Goal: Task Accomplishment & Management: Manage account settings

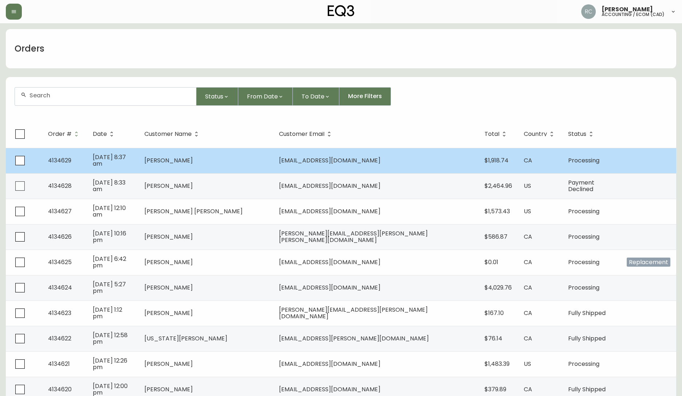
click at [193, 162] on span "[PERSON_NAME]" at bounding box center [168, 160] width 48 height 8
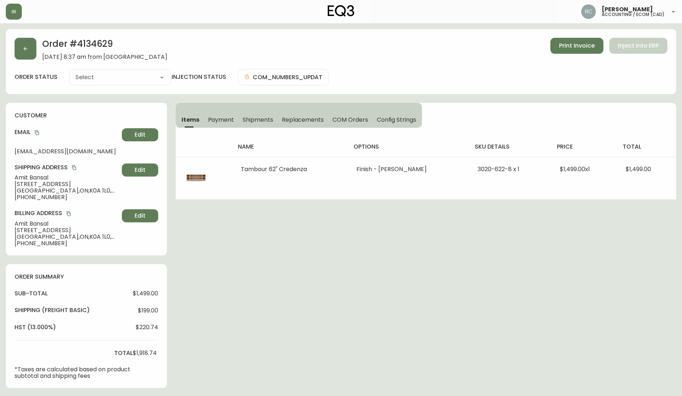
type input "Processing"
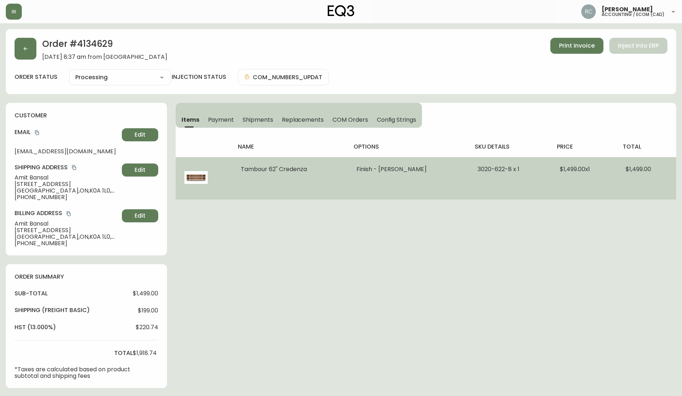
select select "PROCESSING"
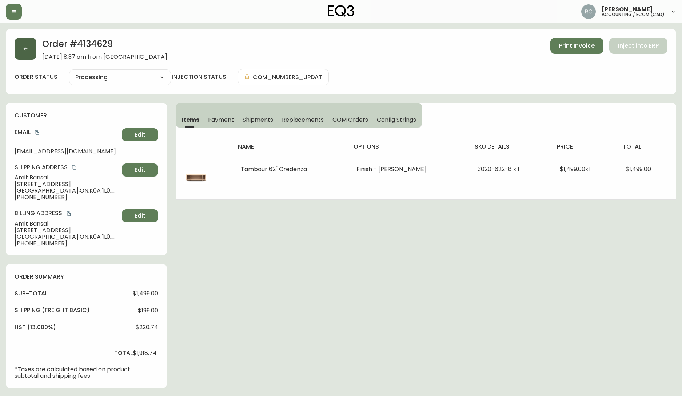
click at [28, 48] on button "button" at bounding box center [26, 49] width 22 height 22
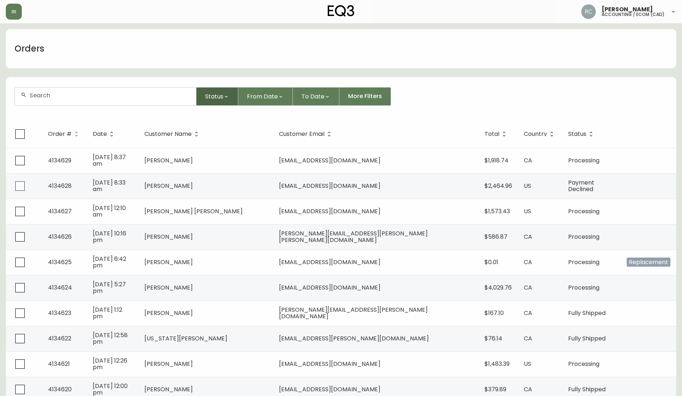
click at [224, 96] on icon "button" at bounding box center [226, 97] width 6 height 6
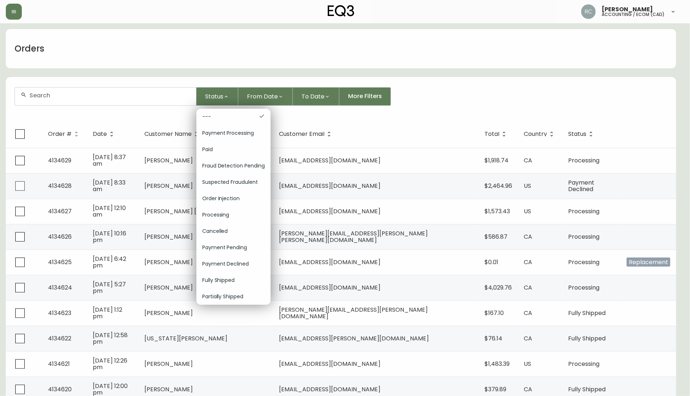
click at [220, 176] on span "Order Injection" at bounding box center [233, 199] width 63 height 8
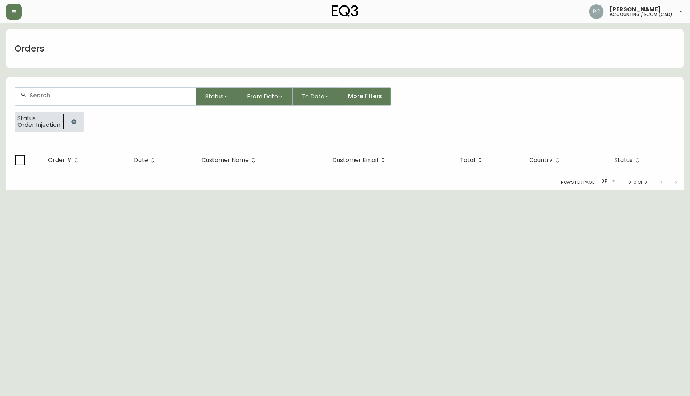
drag, startPoint x: 74, startPoint y: 122, endPoint x: 70, endPoint y: 123, distance: 4.4
click at [73, 122] on icon "button" at bounding box center [73, 121] width 5 height 5
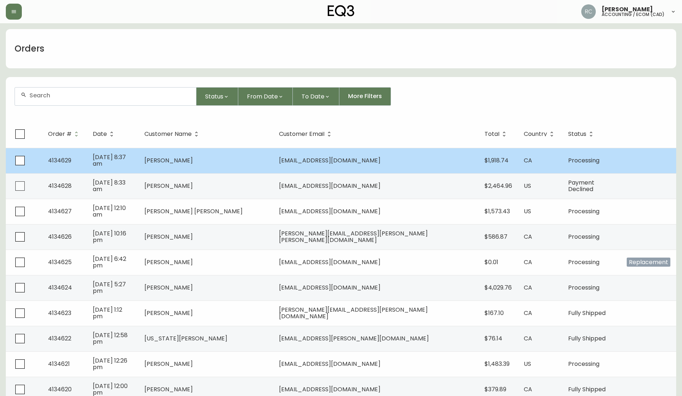
click at [197, 160] on td "[PERSON_NAME]" at bounding box center [205, 160] width 134 height 25
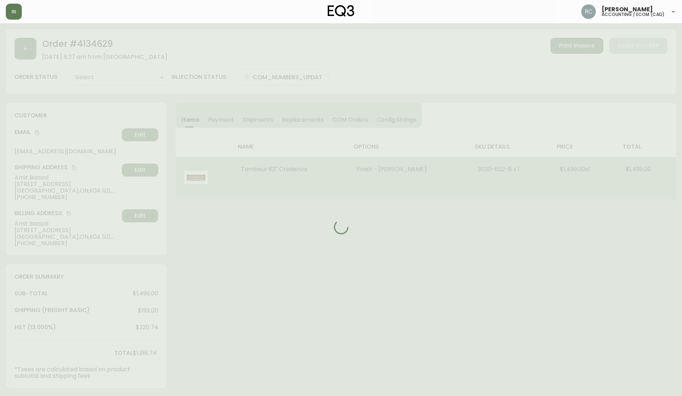
type input "Processing"
select select "PROCESSING"
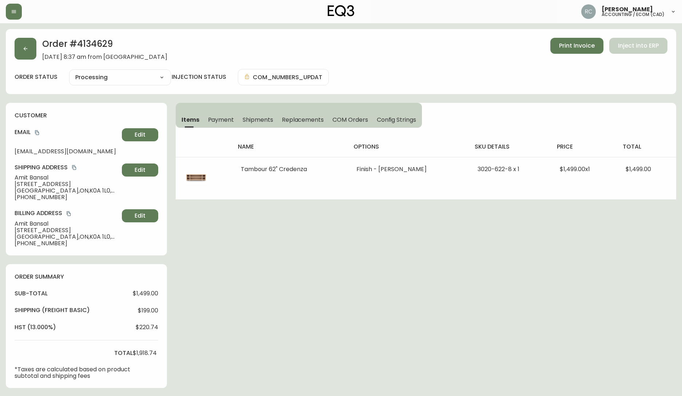
click at [214, 124] on button "Payment" at bounding box center [221, 120] width 35 height 16
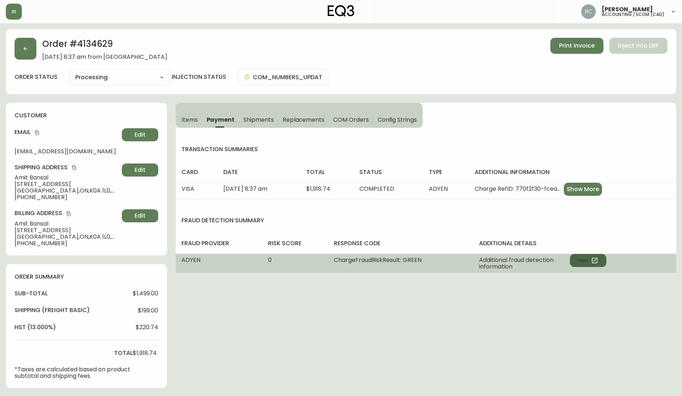
click at [397, 176] on icon "button" at bounding box center [594, 260] width 7 height 7
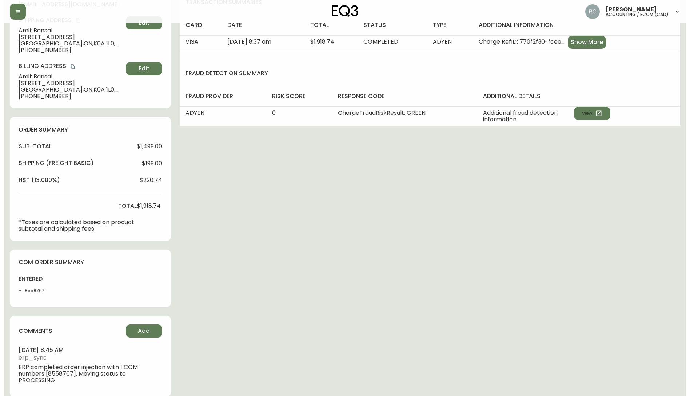
scroll to position [157, 0]
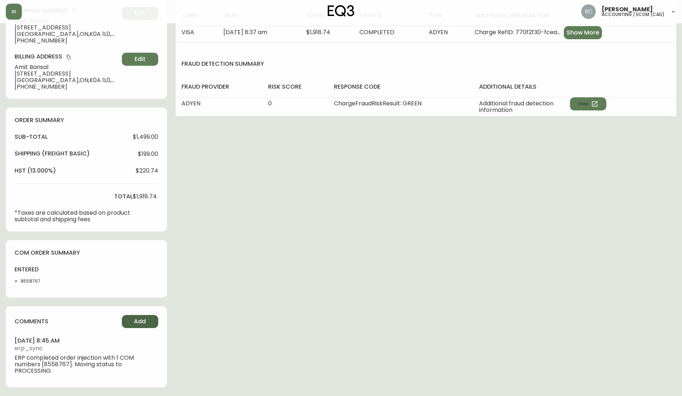
click at [150, 176] on button "Add" at bounding box center [140, 321] width 36 height 13
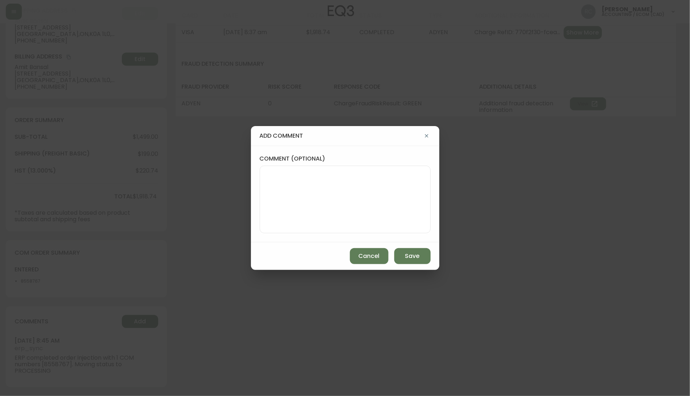
click at [397, 176] on textarea "comment (optional)" at bounding box center [345, 199] width 158 height 58
paste textarea "MANUAL FRAUD REVIEW - APPROVED - same shipping and billing address -"
paste textarea "CVC/CVV Supplied, Matches (M) AVS Both postal code and address match (Y)"
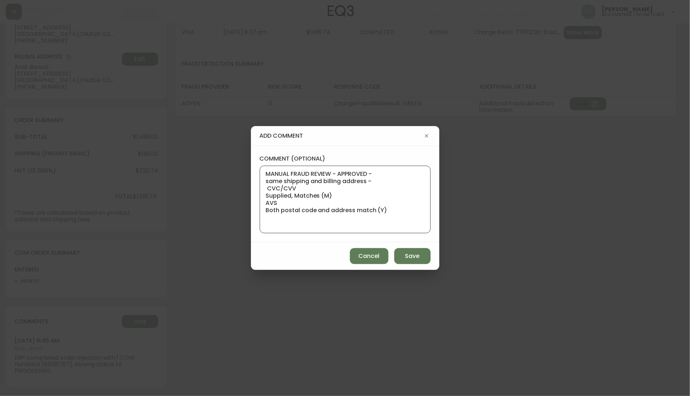
type textarea "MANUAL FRAUD REVIEW - APPROVED - same shipping and billing address - CVC/CVV Su…"
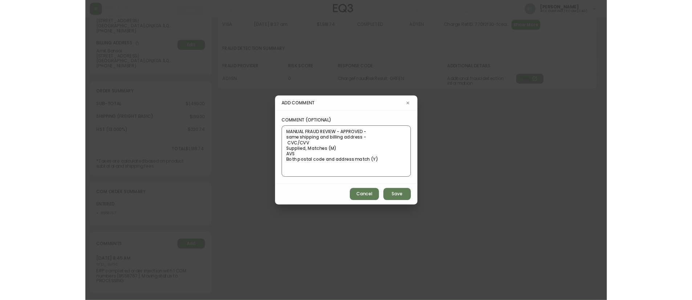
scroll to position [156, 0]
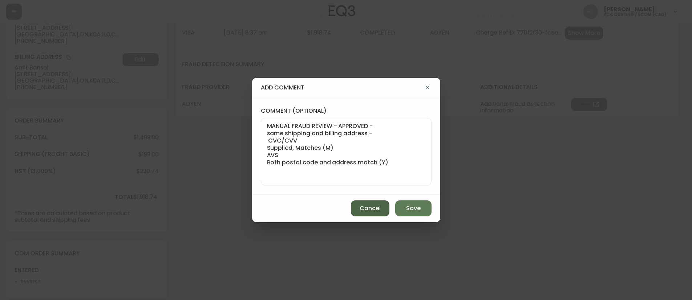
click at [367, 176] on span "Cancel" at bounding box center [370, 208] width 21 height 8
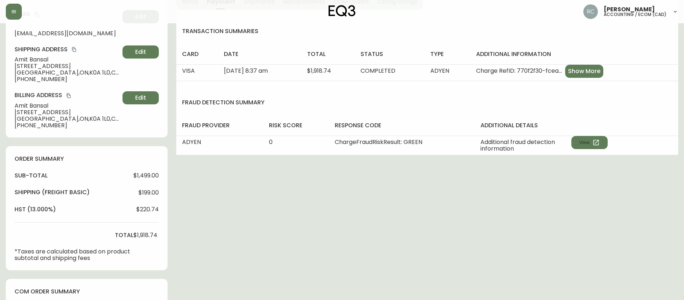
scroll to position [0, 0]
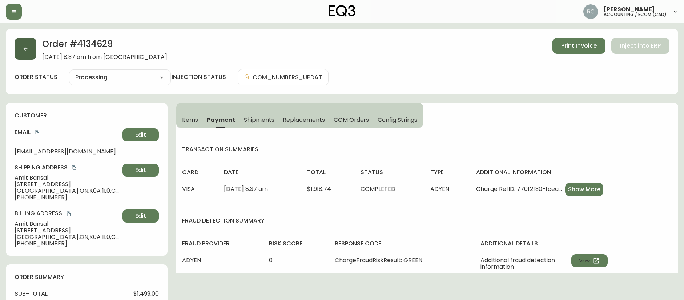
click at [26, 47] on icon "button" at bounding box center [26, 49] width 6 height 6
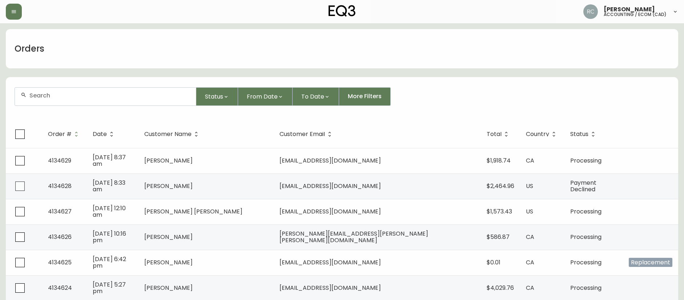
click at [397, 88] on div "Status From Date To Date More Filters" at bounding box center [342, 96] width 655 height 19
